Goal: Information Seeking & Learning: Learn about a topic

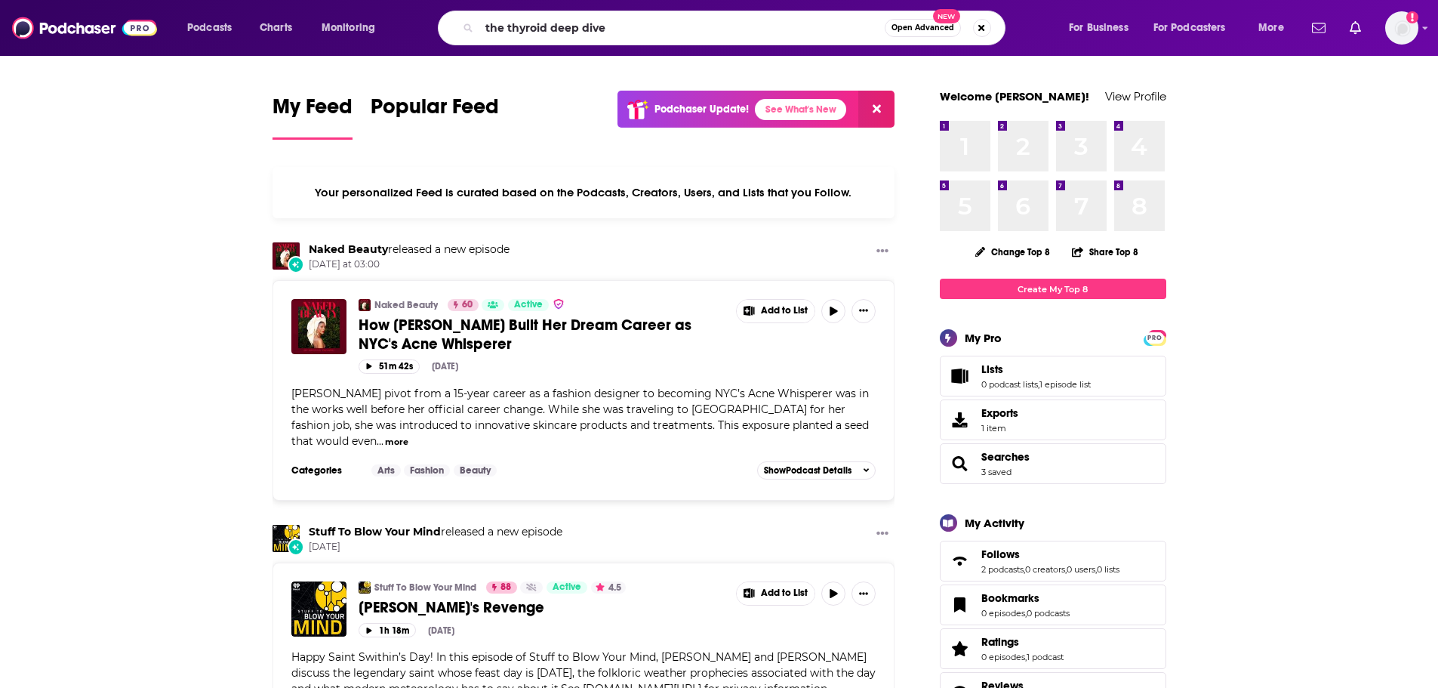
type input "the thyroid deep dive"
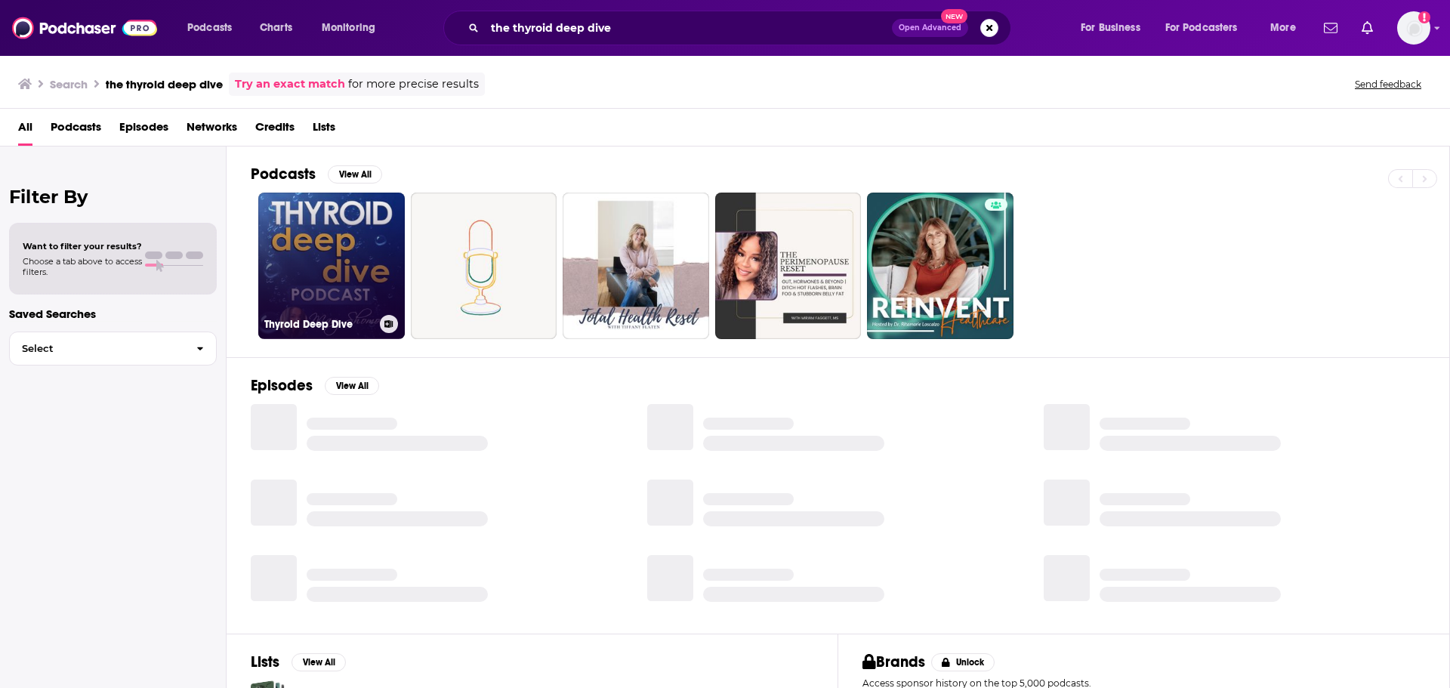
click at [347, 252] on link "Thyroid Deep Dive" at bounding box center [331, 266] width 146 height 146
